Goal: Communication & Community: Ask a question

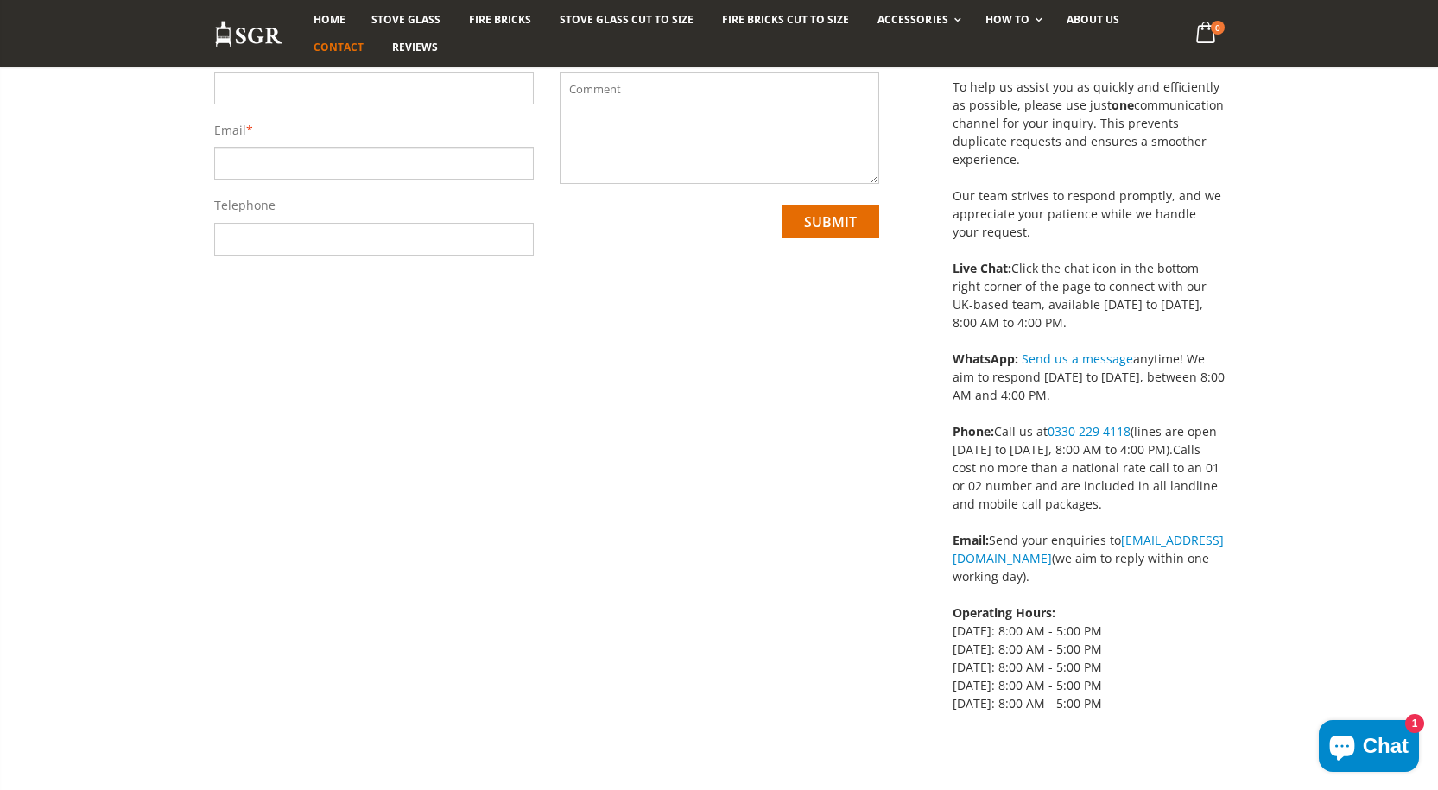
scroll to position [86, 0]
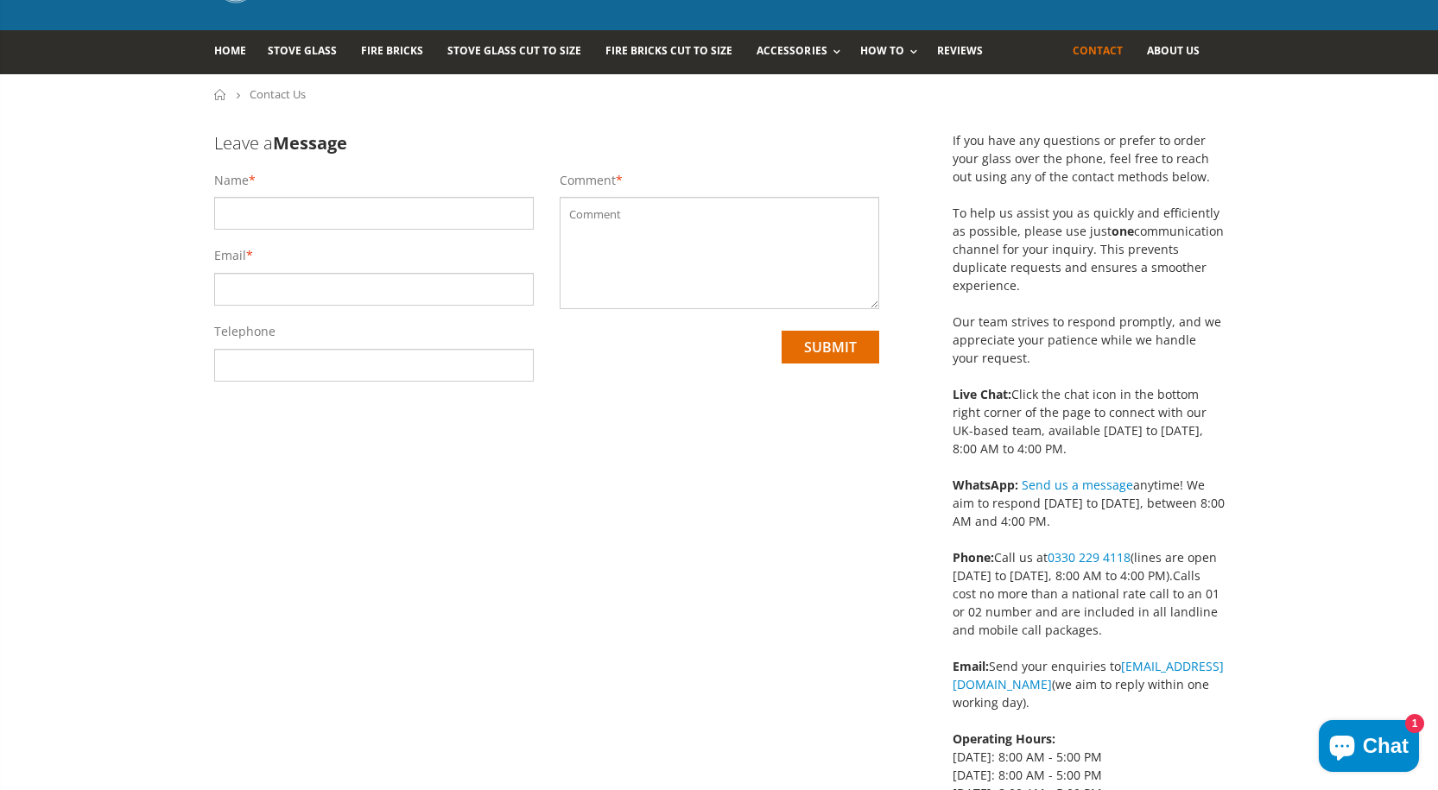
click at [359, 208] on input "text" at bounding box center [374, 213] width 320 height 33
type input "[PERSON_NAME]"
type input "[EMAIL_ADDRESS][DOMAIN_NAME]"
type input "07709339490"
drag, startPoint x: 827, startPoint y: 266, endPoint x: 839, endPoint y: 309, distance: 44.9
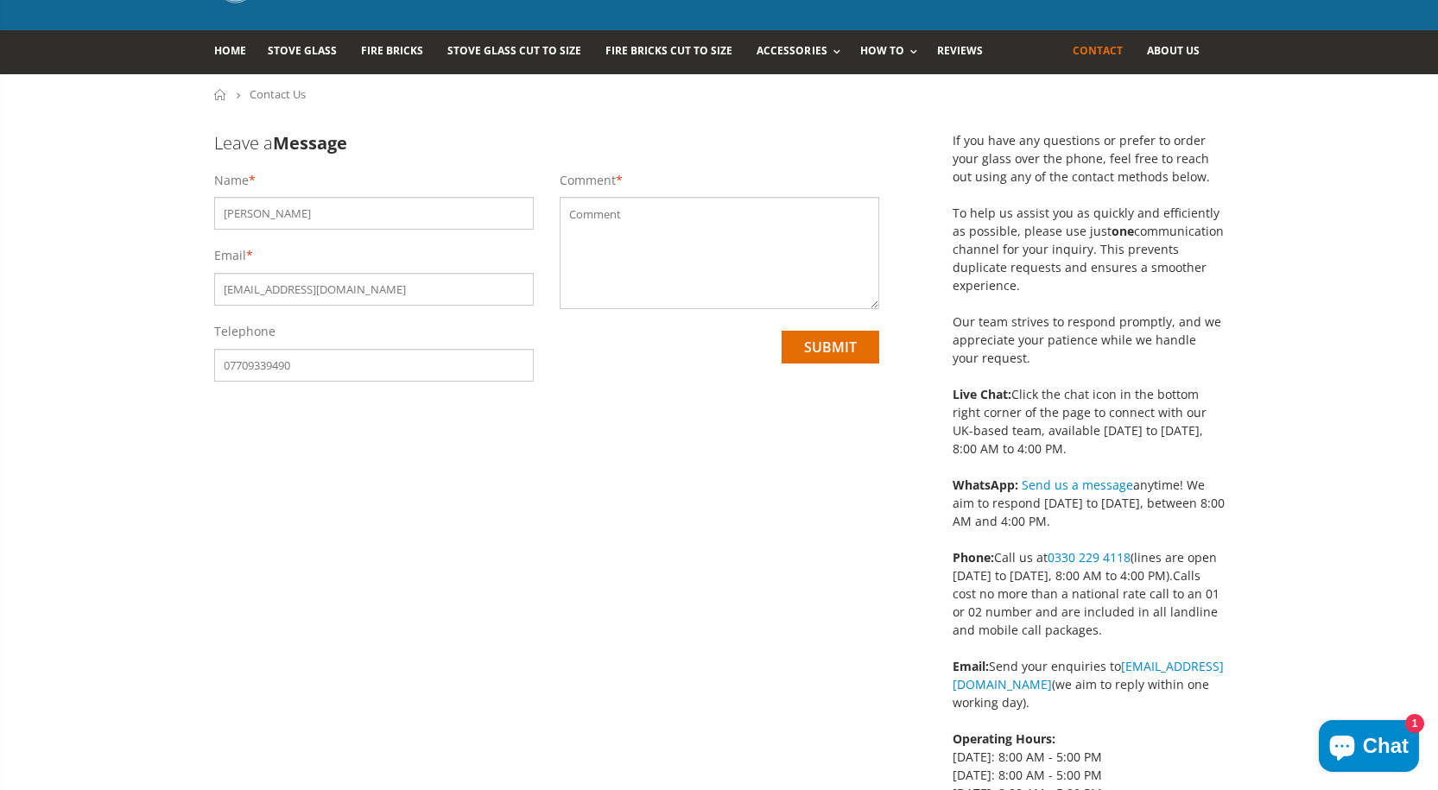
click at [828, 267] on textarea at bounding box center [720, 253] width 320 height 112
paste textarea "Hi, Would you be interested in building a new site or possibly rebuilding/repai…"
type textarea "Hi, Would you be interested in building a new site or possibly rebuilding/repai…"
click at [831, 346] on input "submit" at bounding box center [831, 347] width 98 height 33
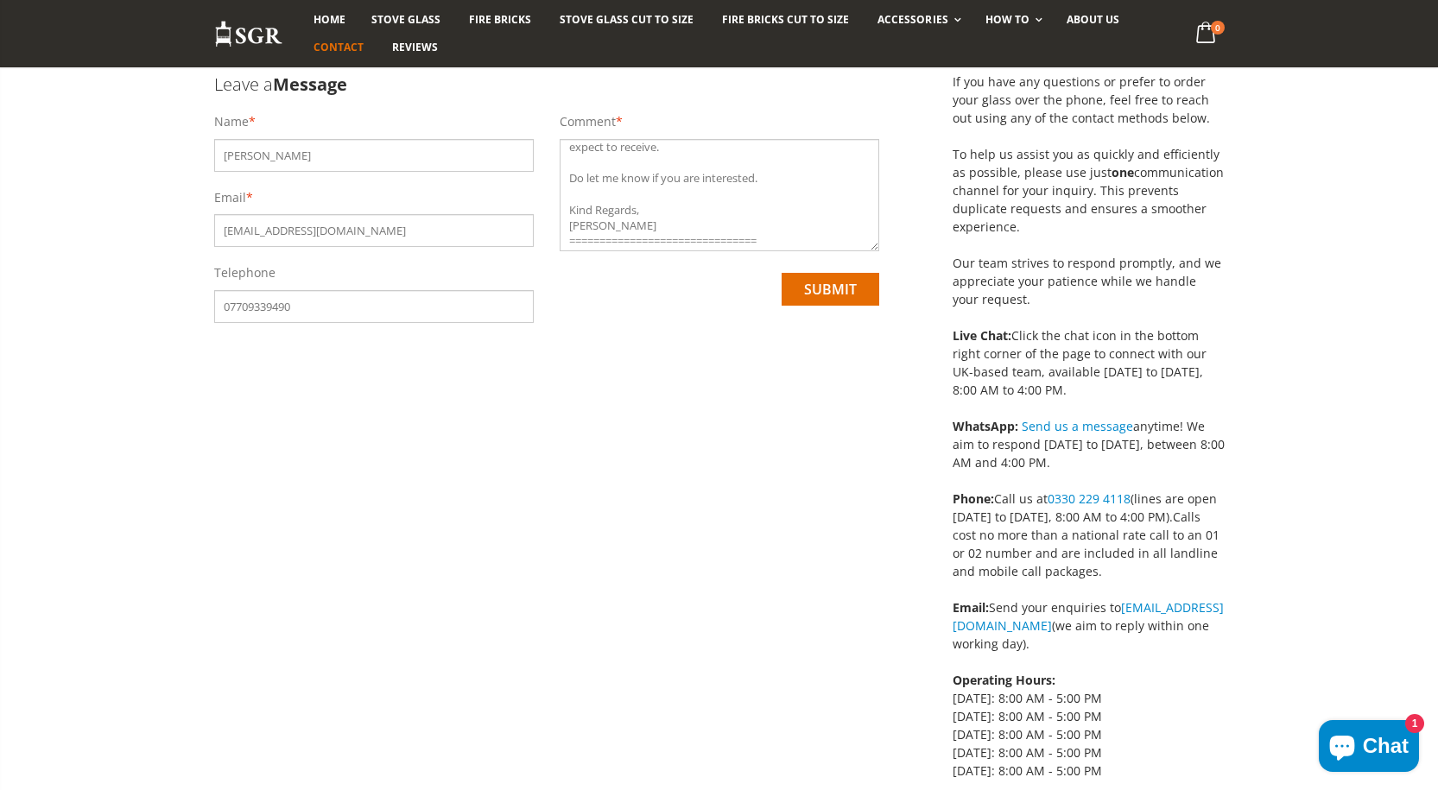
scroll to position [173, 0]
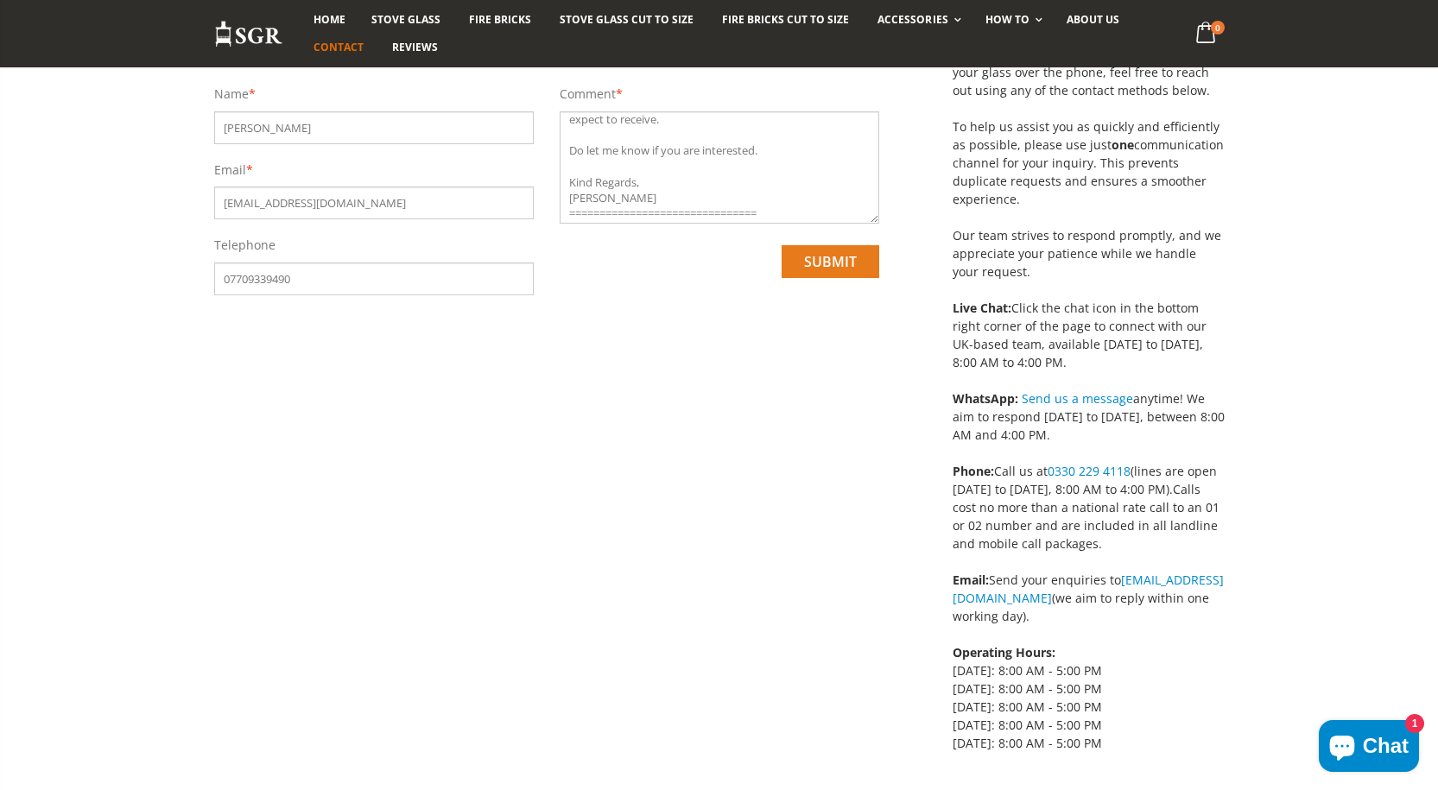
click at [822, 267] on input "submit" at bounding box center [831, 261] width 98 height 33
